Goal: Information Seeking & Learning: Check status

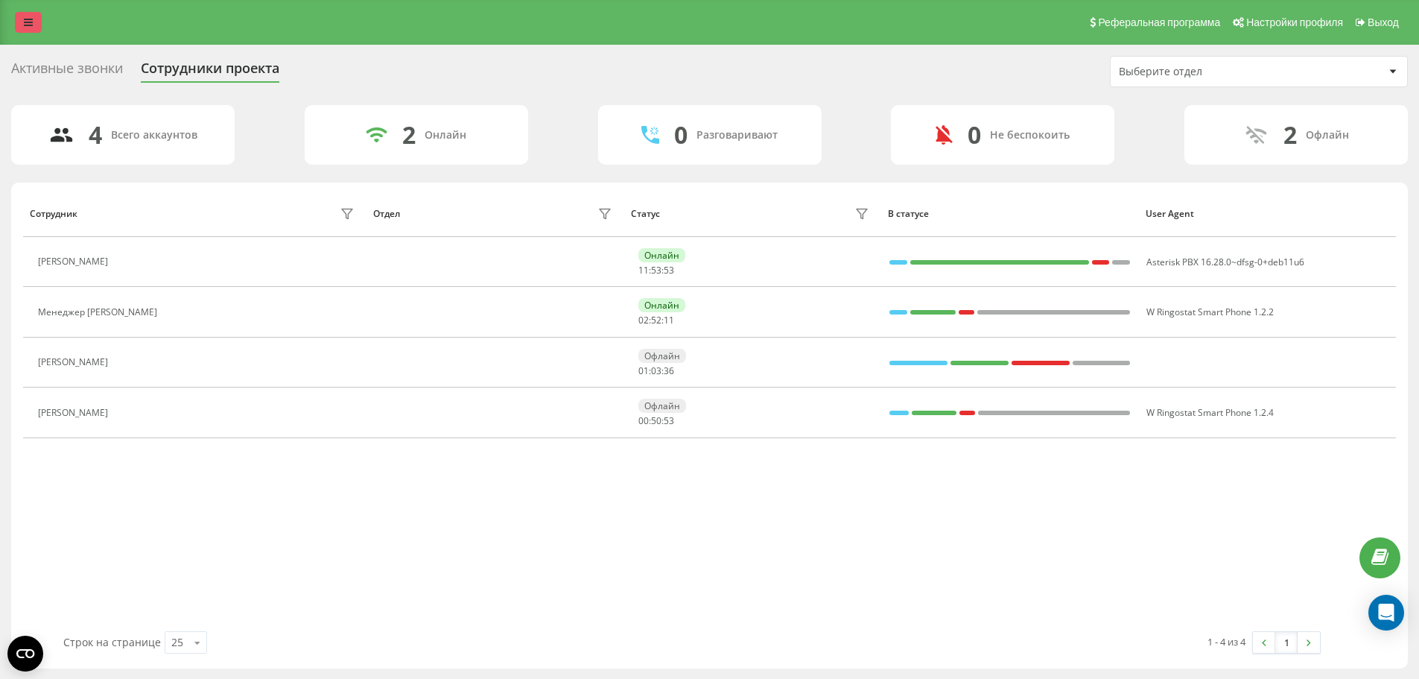
click at [20, 19] on link at bounding box center [28, 22] width 27 height 21
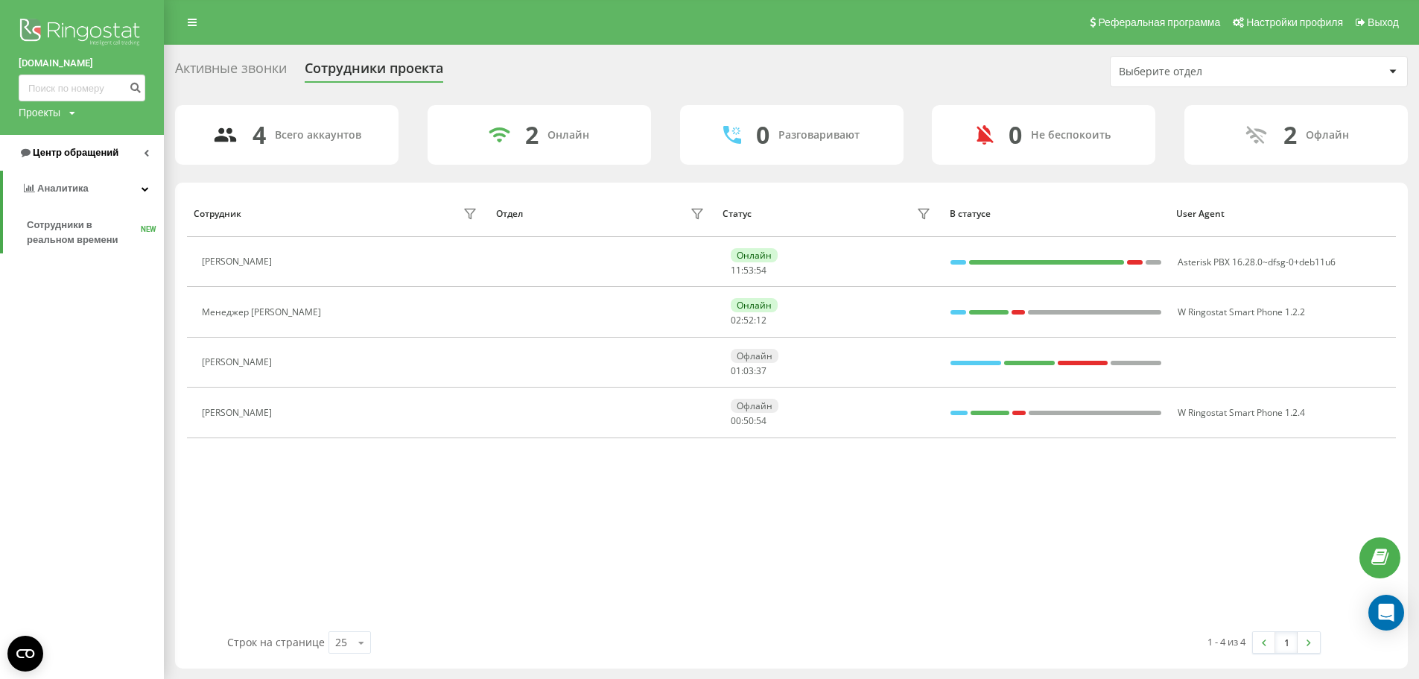
click at [77, 155] on span "Центр обращений" at bounding box center [76, 152] width 86 height 11
click at [74, 184] on span "Журнал звонков" at bounding box center [66, 189] width 78 height 15
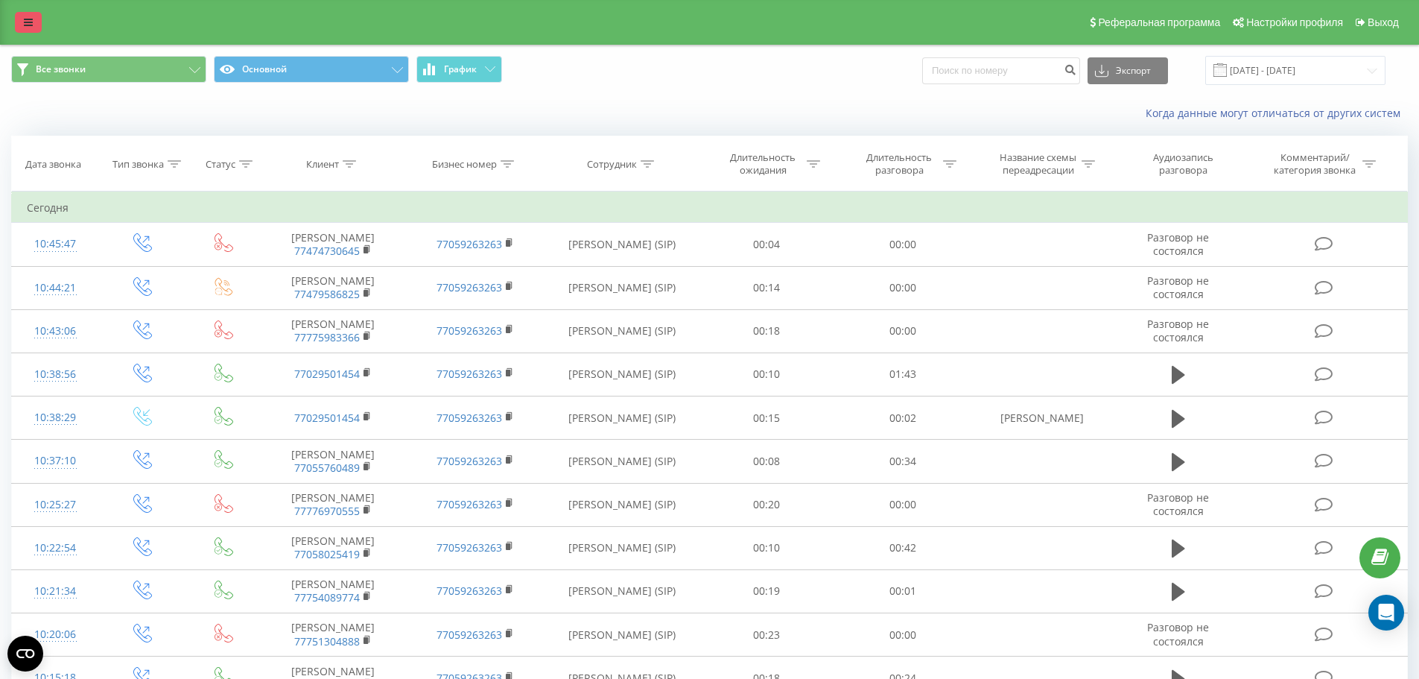
click at [25, 22] on icon at bounding box center [28, 22] width 9 height 10
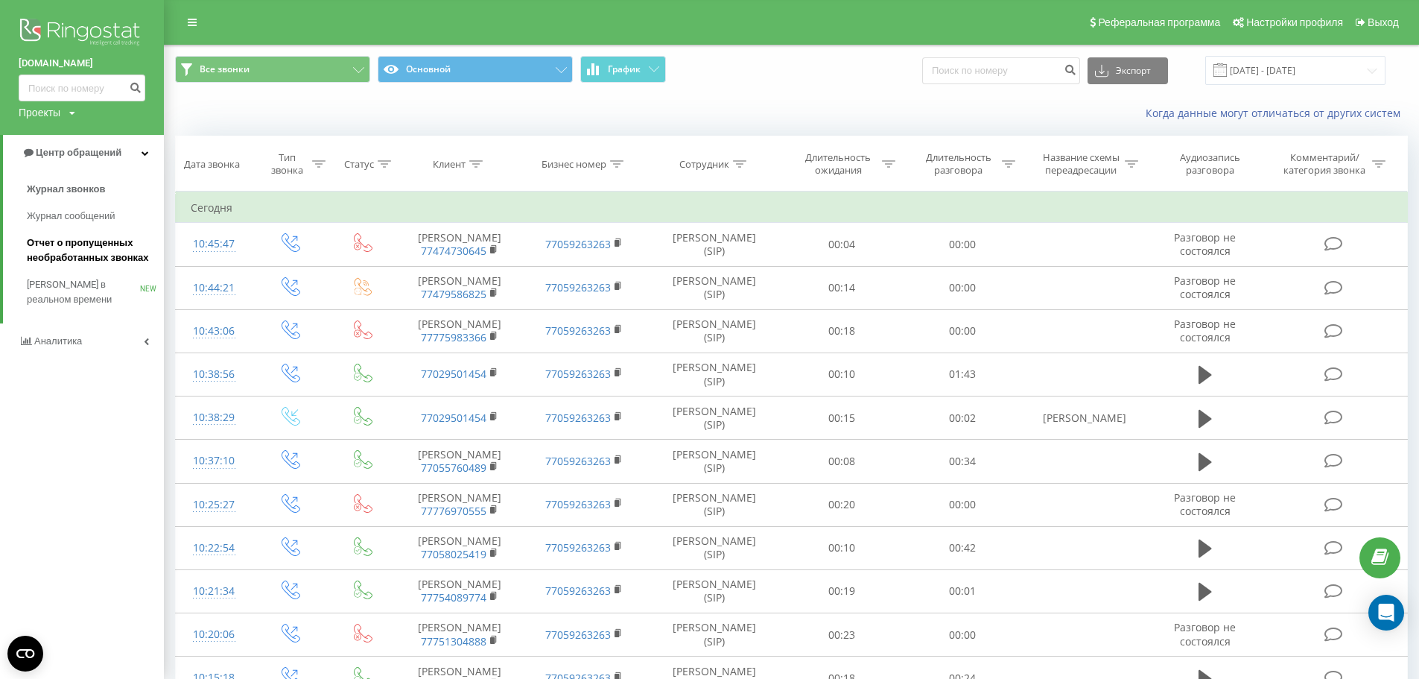
click at [89, 257] on span "Отчет о пропущенных необработанных звонках" at bounding box center [92, 250] width 130 height 30
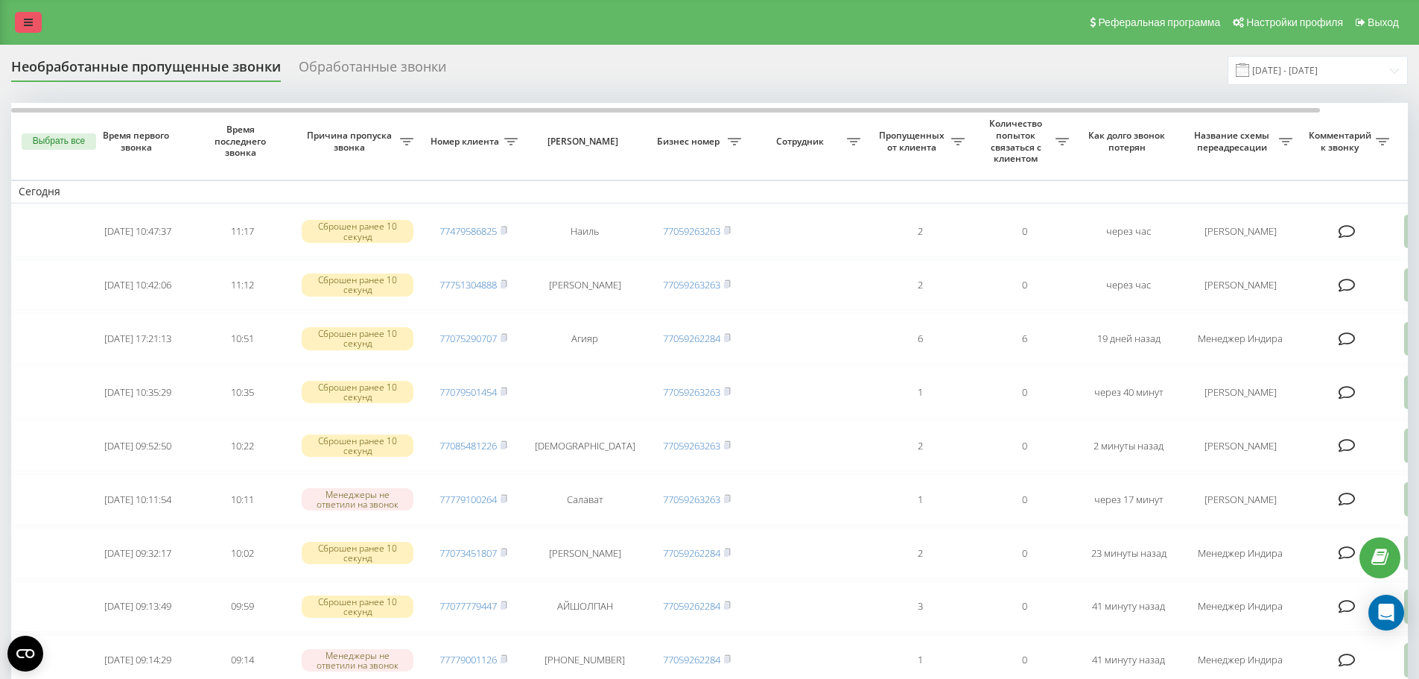
click at [30, 31] on link at bounding box center [28, 22] width 27 height 21
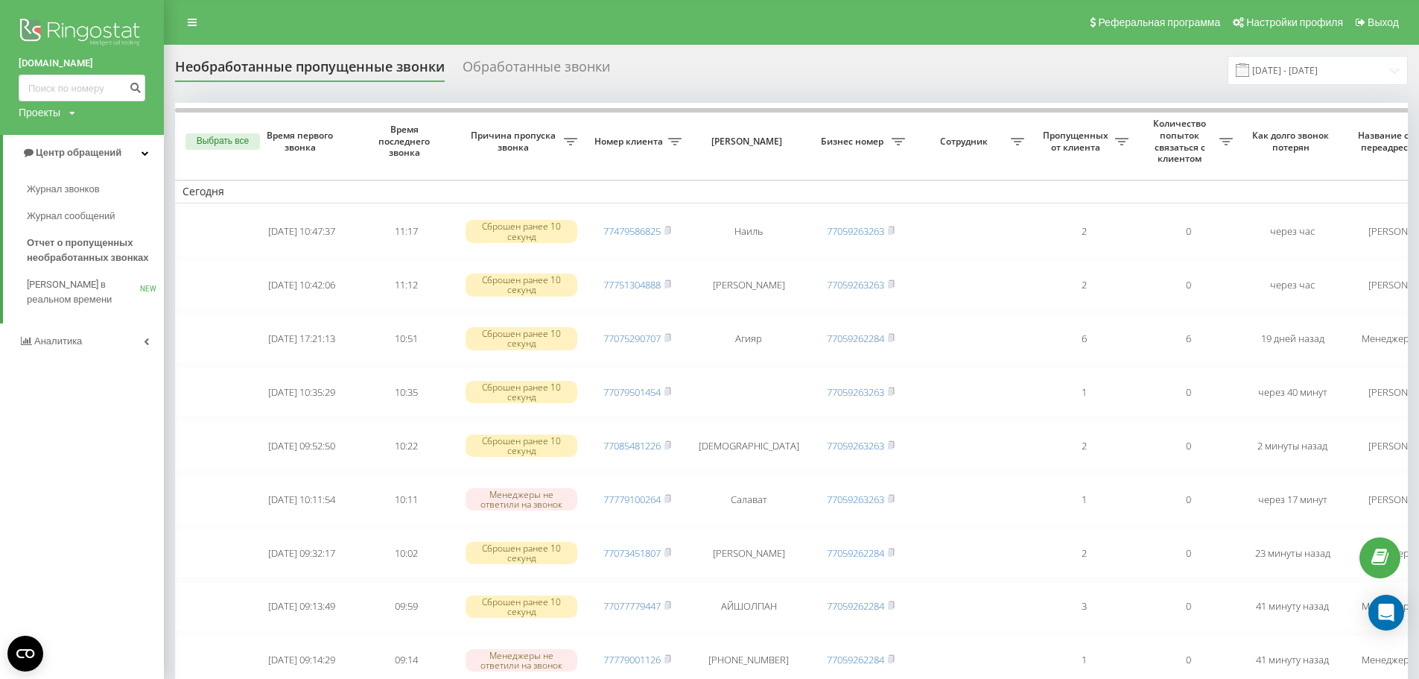
click at [324, 34] on div "Реферальная программа Настройки профиля Выход" at bounding box center [709, 22] width 1419 height 45
click at [194, 37] on div "Реферальная программа Настройки профиля Выход" at bounding box center [709, 22] width 1419 height 45
click at [191, 29] on link at bounding box center [192, 22] width 27 height 21
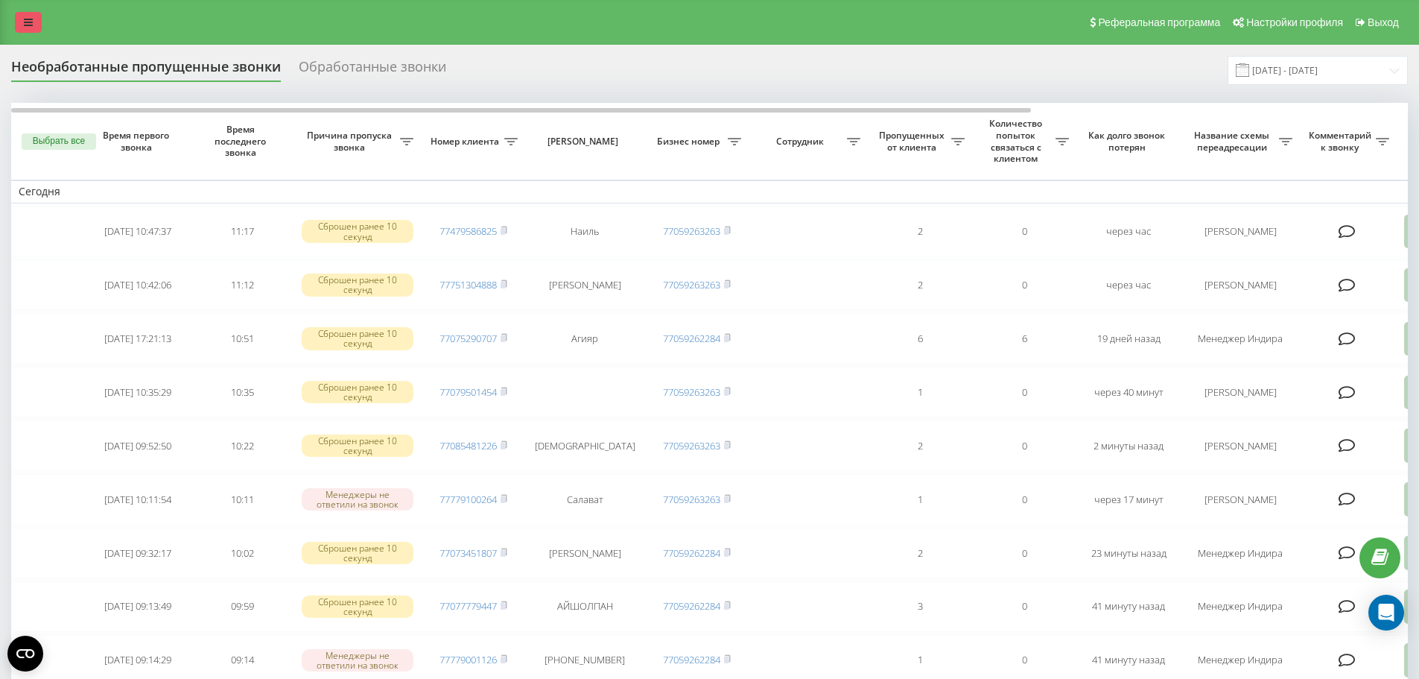
click at [23, 28] on link at bounding box center [28, 22] width 27 height 21
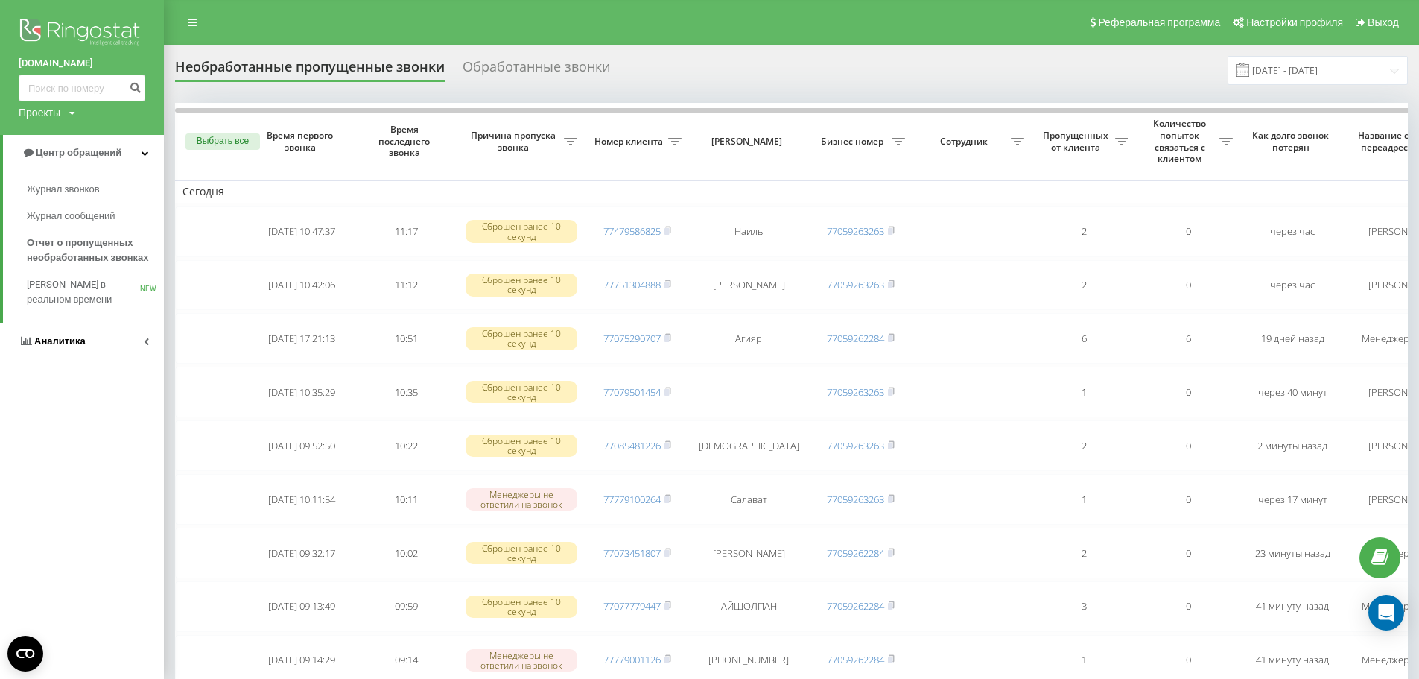
click at [66, 338] on span "Аналитика" at bounding box center [59, 340] width 51 height 11
click at [57, 228] on span "Сотрудники в реальном времени" at bounding box center [83, 233] width 113 height 30
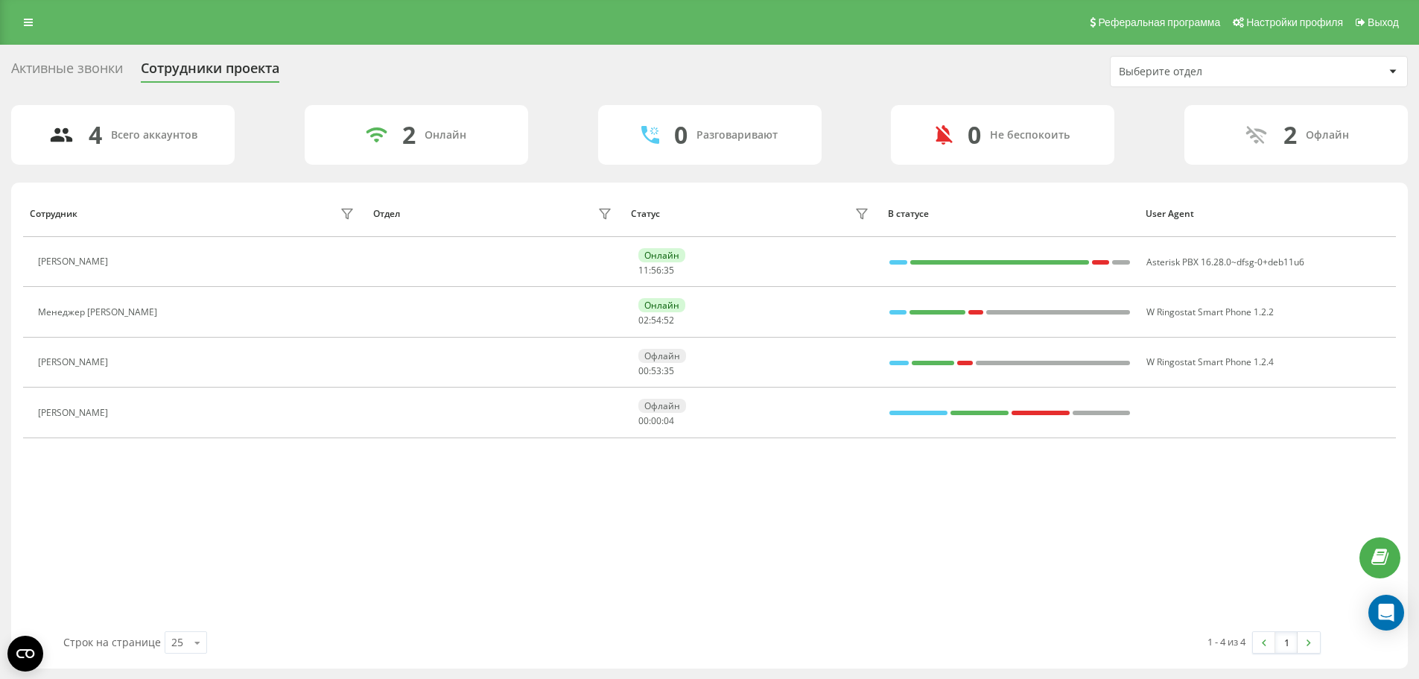
click at [46, 50] on div "Активные звонки Сотрудники проекта Выберите отдел 4 Всего аккаунтов 2 Онлайн 0 …" at bounding box center [709, 362] width 1419 height 635
click at [100, 72] on div "Активные звонки" at bounding box center [67, 71] width 112 height 23
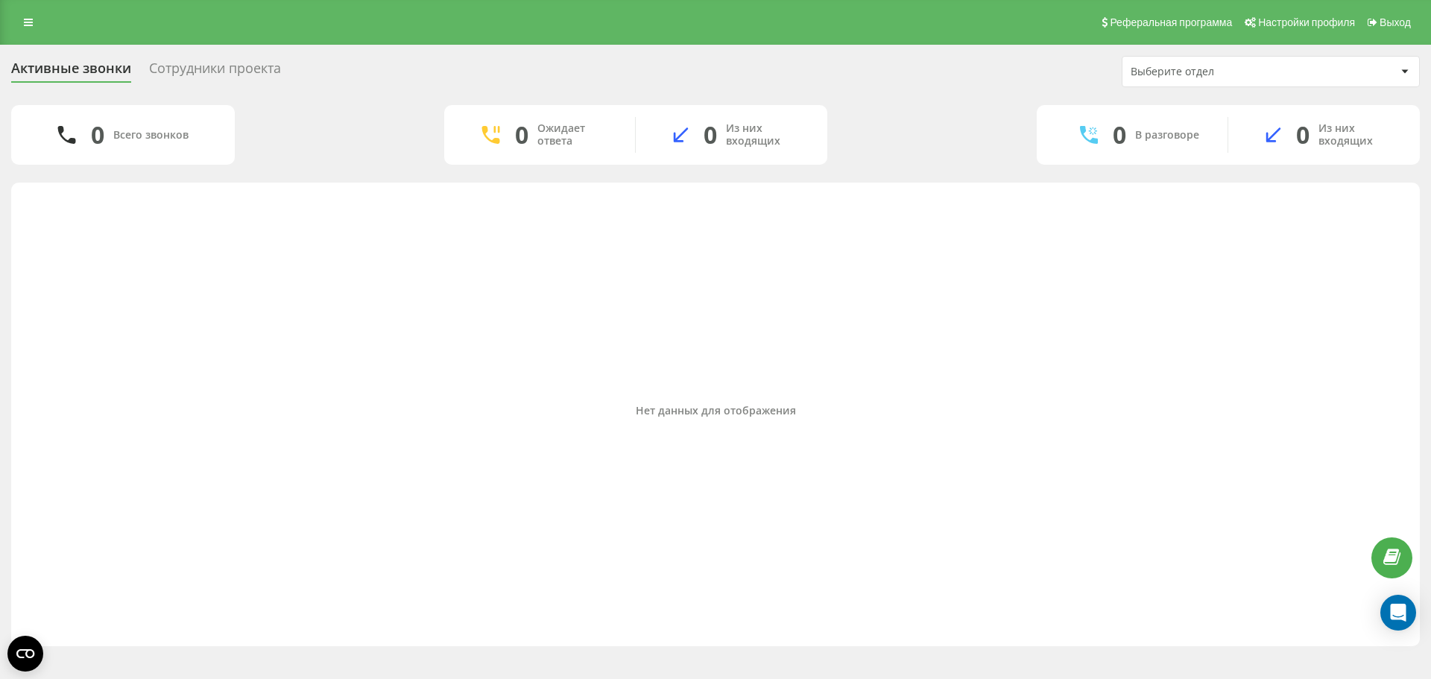
click at [218, 70] on div "Сотрудники проекта" at bounding box center [215, 71] width 132 height 23
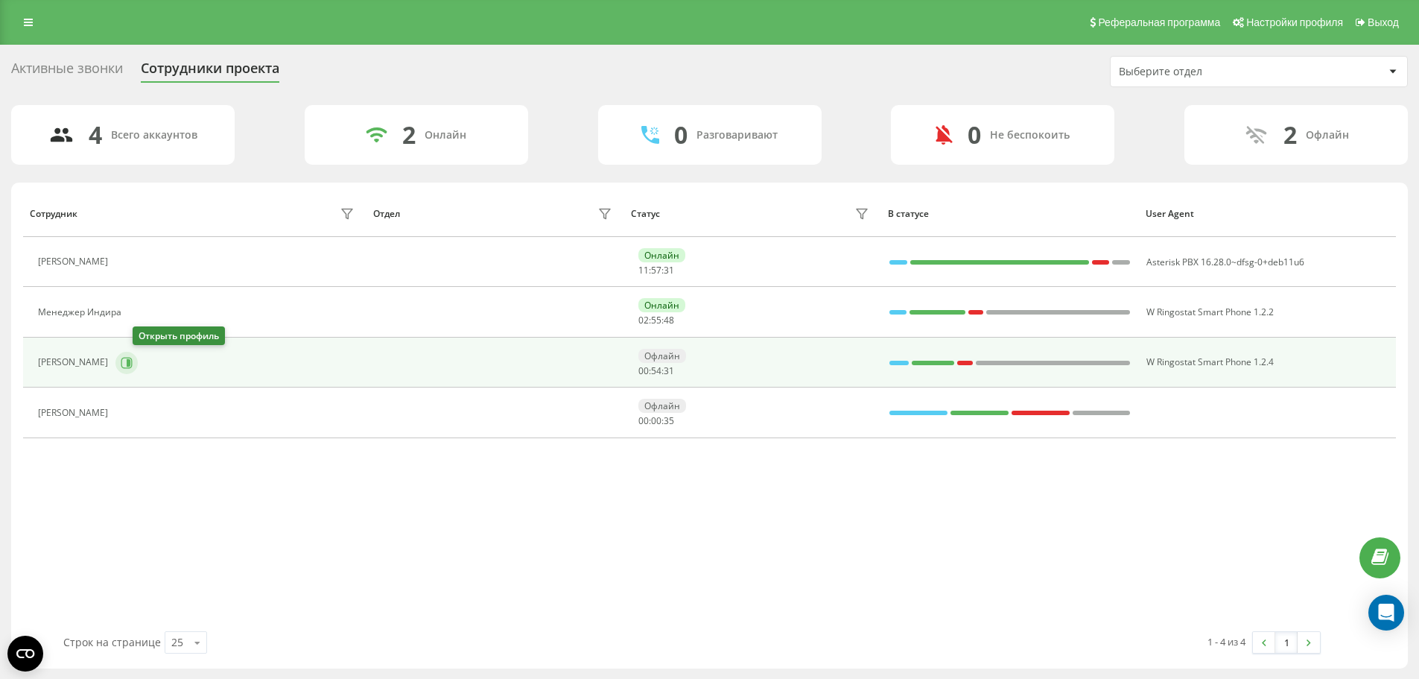
click at [130, 361] on icon at bounding box center [129, 361] width 4 height 7
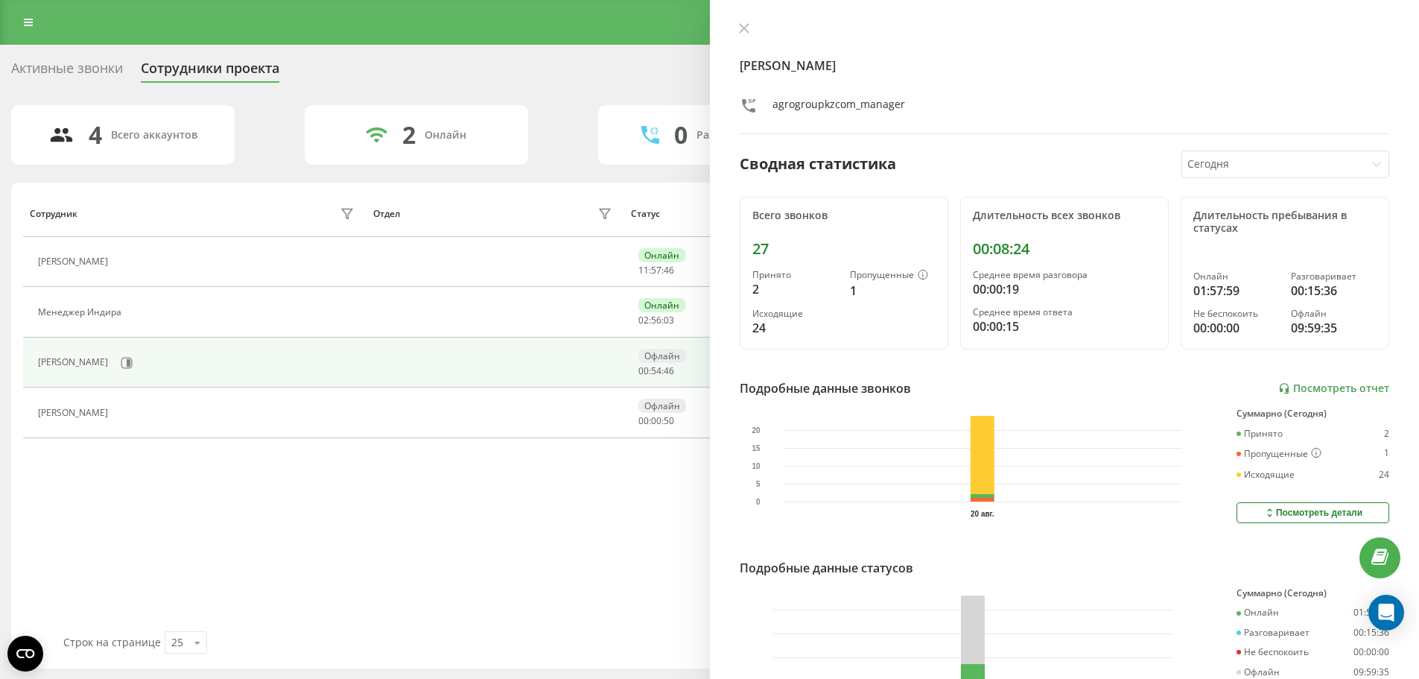
click at [1369, 171] on icon at bounding box center [1376, 163] width 15 height 15
drag, startPoint x: 755, startPoint y: 215, endPoint x: 779, endPoint y: 247, distance: 40.4
click at [779, 247] on div "Всего звонков 27 Принято 2 Пропущенные 1 Исходящие 24" at bounding box center [844, 273] width 209 height 153
click at [788, 244] on div "27" at bounding box center [844, 249] width 183 height 18
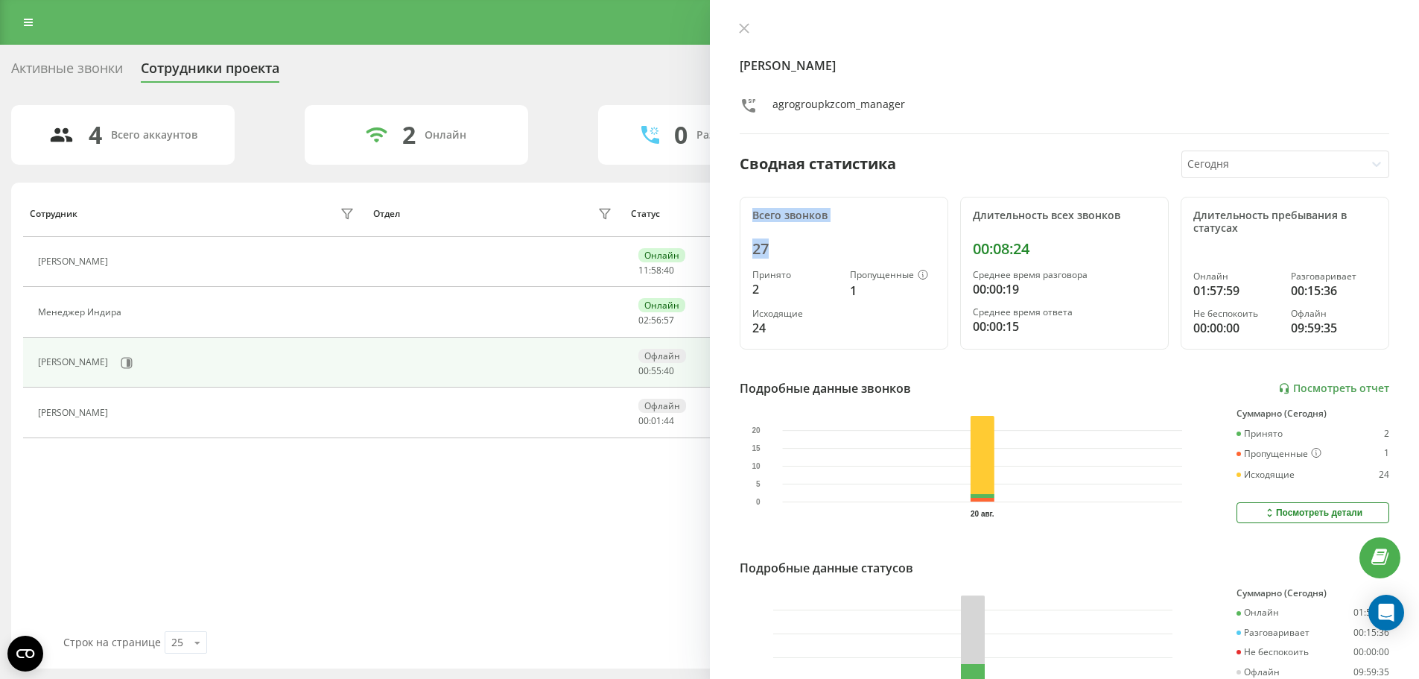
drag, startPoint x: 751, startPoint y: 217, endPoint x: 807, endPoint y: 256, distance: 68.4
click at [807, 256] on div "Всего звонков 27 Принято 2 Пропущенные 1 Исходящие 24" at bounding box center [844, 273] width 209 height 153
click at [805, 248] on div "27" at bounding box center [844, 249] width 183 height 18
drag, startPoint x: 973, startPoint y: 215, endPoint x: 1048, endPoint y: 247, distance: 81.4
click at [1048, 247] on div "Длительность всех звонков 00:08:24 Среднее время разговора 00:00:19 Среднее вре…" at bounding box center [1064, 273] width 209 height 153
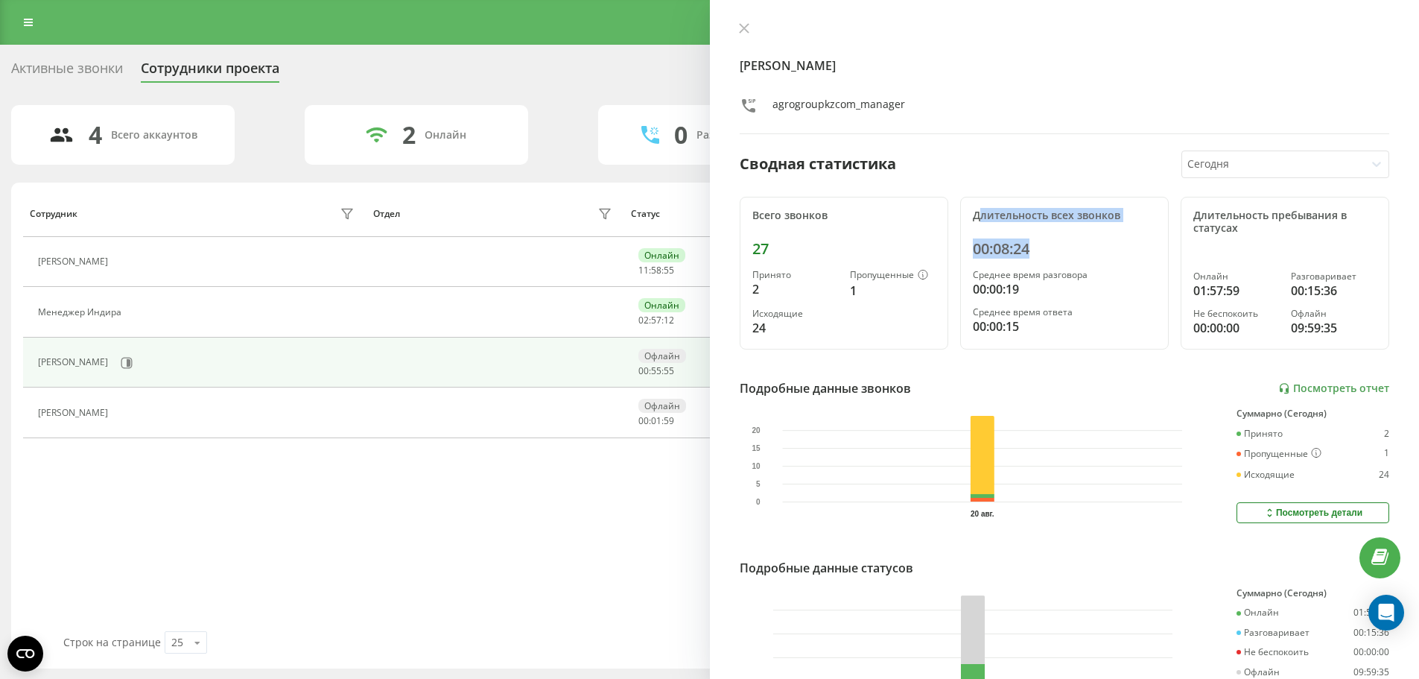
click at [993, 223] on div "Длительность всех звонков 00:08:24 Среднее время разговора 00:00:19 Среднее вре…" at bounding box center [1064, 273] width 209 height 153
drag, startPoint x: 969, startPoint y: 215, endPoint x: 1080, endPoint y: 267, distance: 122.3
click at [1080, 267] on div "Длительность всех звонков 00:08:24 Среднее время разговора 00:00:19 Среднее вре…" at bounding box center [1064, 273] width 209 height 153
drag, startPoint x: 1067, startPoint y: 244, endPoint x: 1013, endPoint y: 229, distance: 55.7
click at [1065, 243] on div "00:08:24" at bounding box center [1064, 249] width 183 height 18
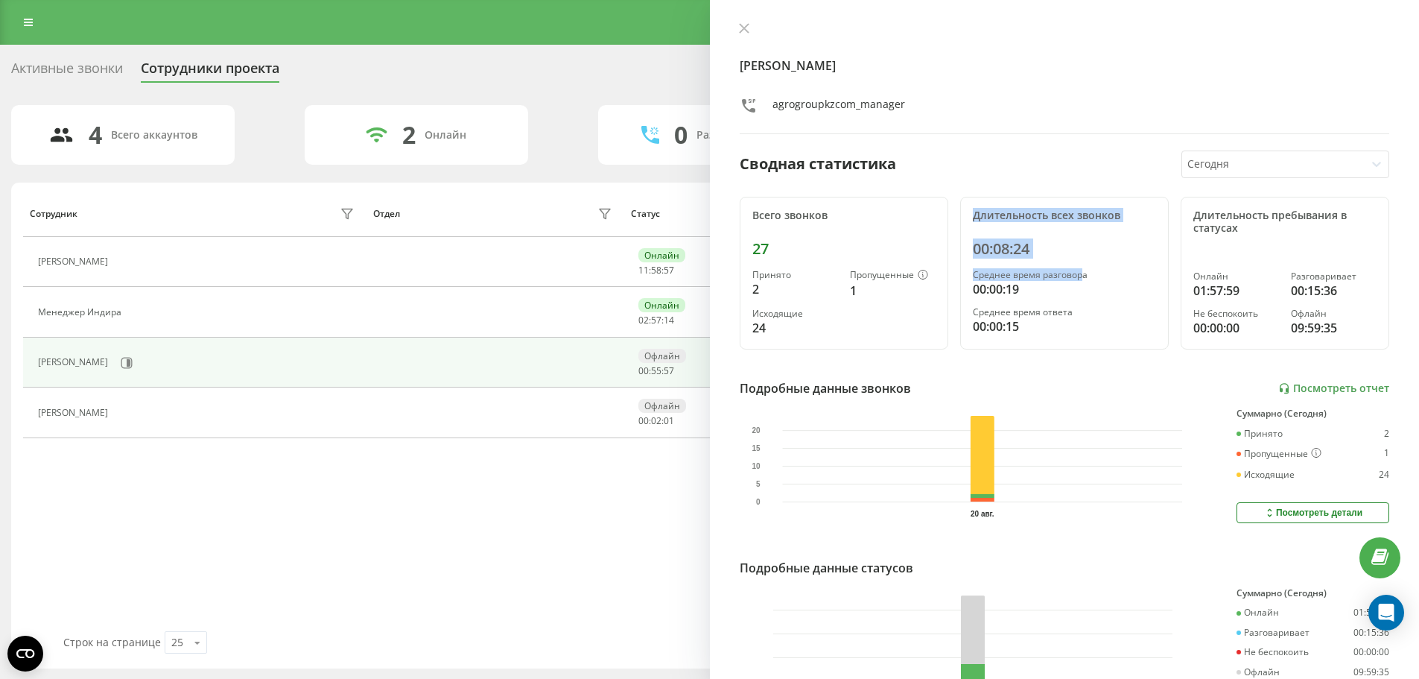
click at [986, 221] on div "Длительность всех звонков" at bounding box center [1064, 215] width 183 height 13
drag, startPoint x: 971, startPoint y: 215, endPoint x: 1036, endPoint y: 249, distance: 73.0
click at [1036, 249] on div "Длительность всех звонков 00:08:24 Среднее время разговора 00:00:19 Среднее вре…" at bounding box center [1064, 273] width 209 height 153
click at [1061, 245] on div "00:08:24" at bounding box center [1064, 249] width 183 height 18
drag, startPoint x: 973, startPoint y: 246, endPoint x: 1088, endPoint y: 247, distance: 114.7
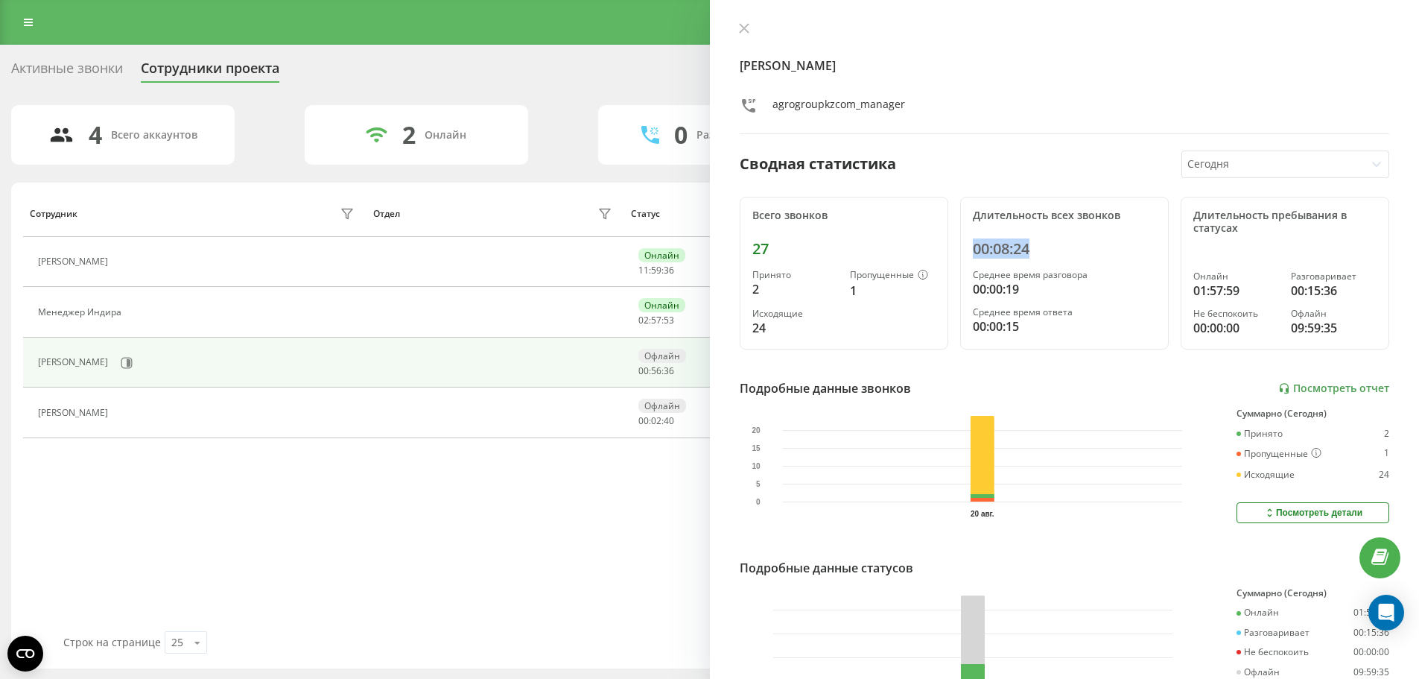
click at [1088, 247] on div "00:08:24" at bounding box center [1064, 249] width 183 height 18
click at [1050, 254] on div "00:08:24" at bounding box center [1064, 249] width 183 height 18
